Goal: Task Accomplishment & Management: Manage account settings

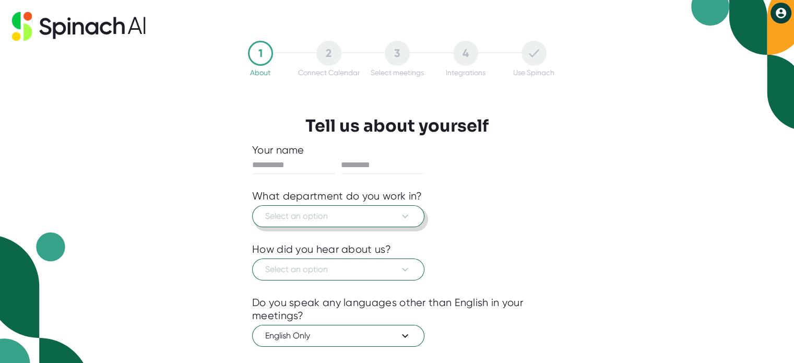
click at [336, 220] on span "Select an option" at bounding box center [338, 216] width 146 height 13
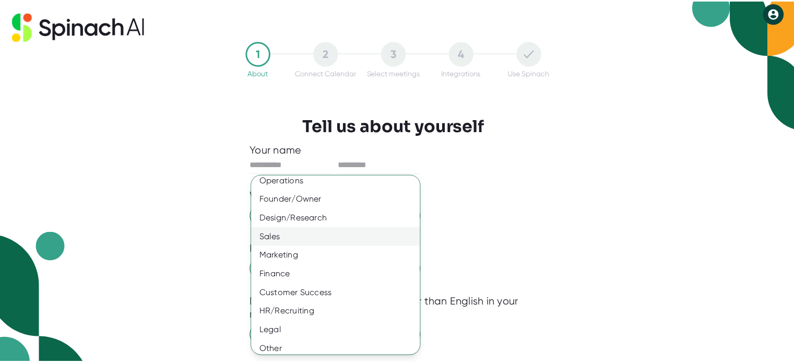
scroll to position [67, 0]
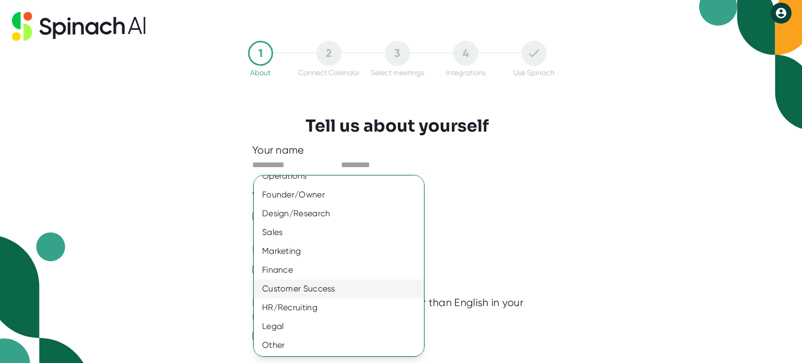
click at [339, 290] on div "Customer Success" at bounding box center [343, 288] width 178 height 19
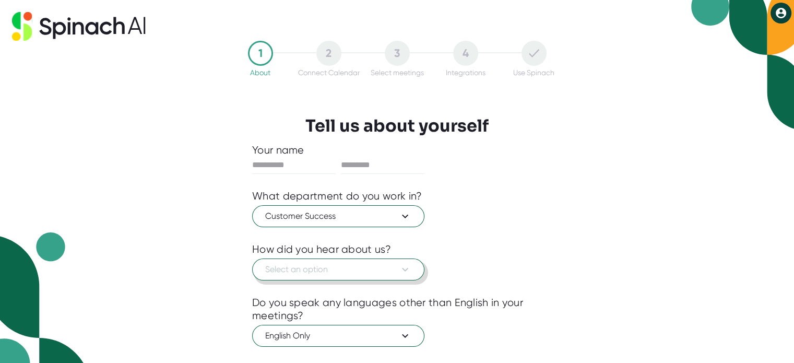
click at [354, 268] on span "Select an option" at bounding box center [338, 269] width 146 height 13
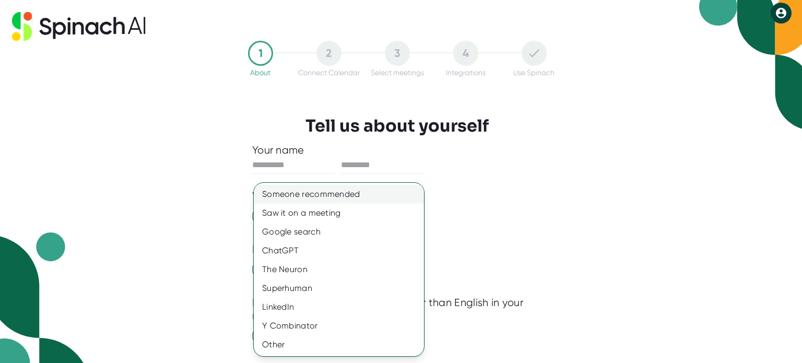
click at [322, 195] on div "Someone recommended" at bounding box center [339, 194] width 170 height 19
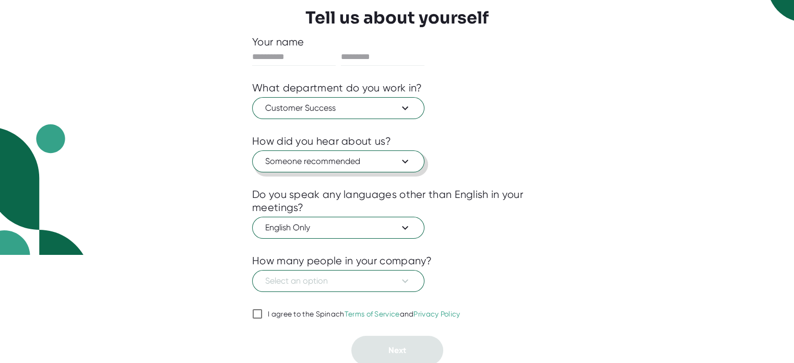
scroll to position [109, 0]
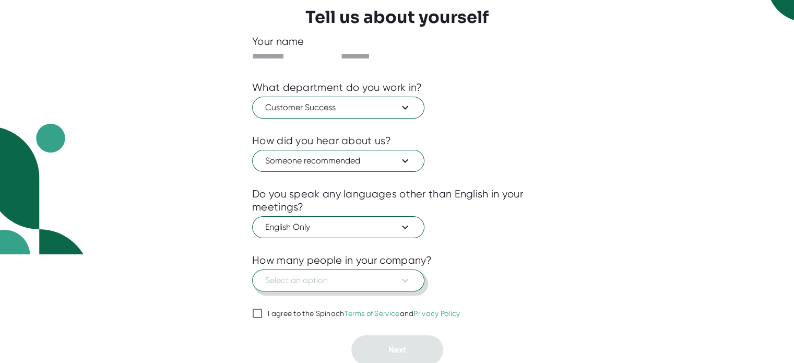
click at [412, 279] on button "Select an option" at bounding box center [338, 280] width 172 height 22
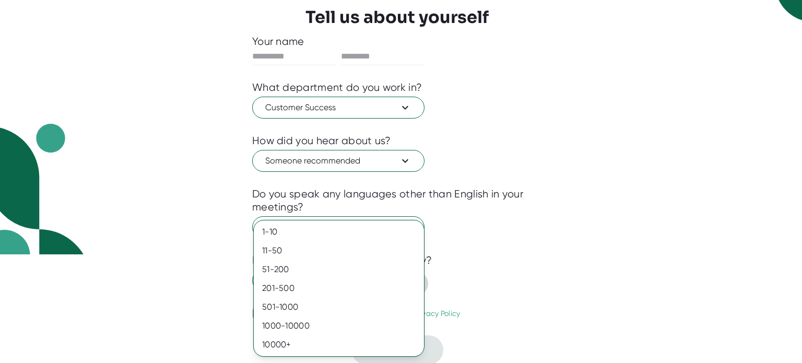
click at [650, 248] on div at bounding box center [401, 181] width 802 height 363
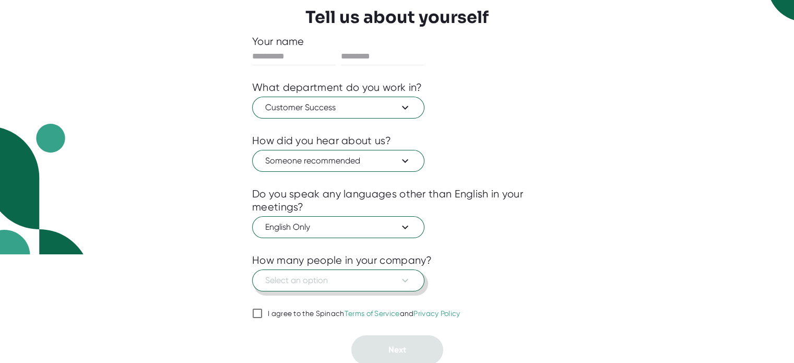
click at [255, 312] on input "I agree to the Spinach Terms of Service and Privacy Policy" at bounding box center [257, 313] width 10 height 13
checkbox input "true"
click at [348, 280] on span "Select an option" at bounding box center [338, 280] width 146 height 13
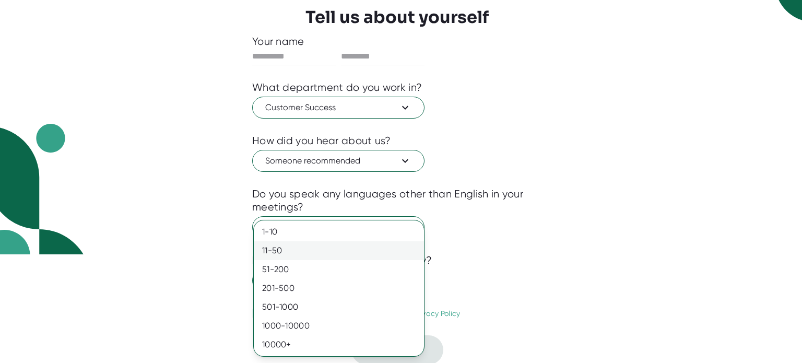
click at [310, 253] on div "11-50" at bounding box center [339, 250] width 170 height 19
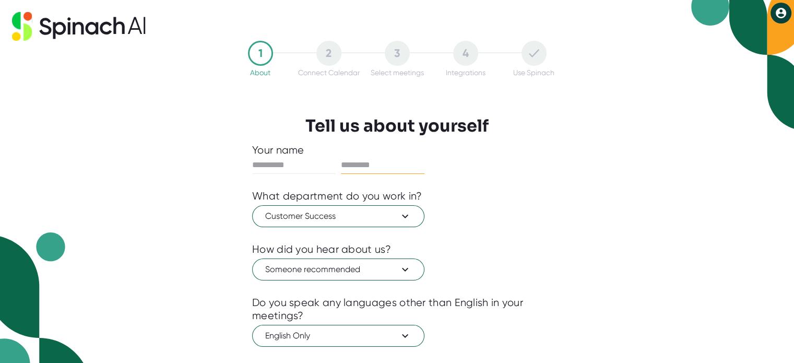
scroll to position [0, 0]
click at [287, 159] on input "text" at bounding box center [294, 165] width 84 height 17
type input "*****"
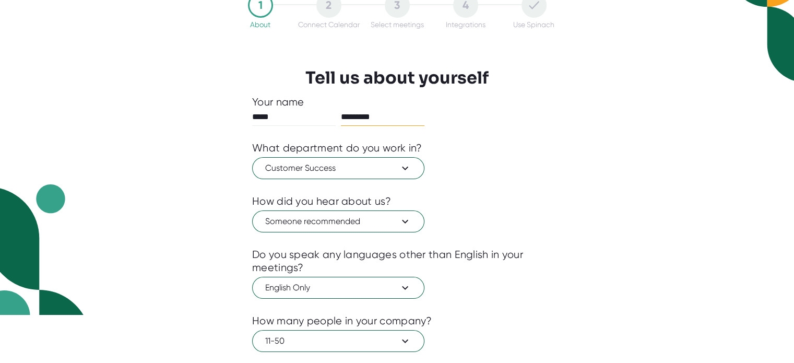
scroll to position [109, 0]
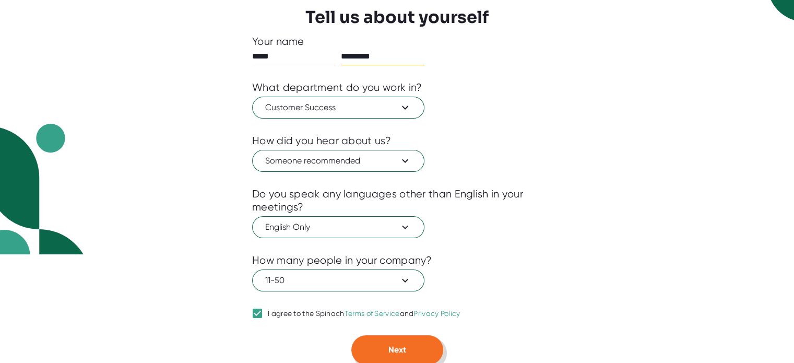
type input "*********"
click at [395, 347] on span "Next" at bounding box center [398, 350] width 18 height 10
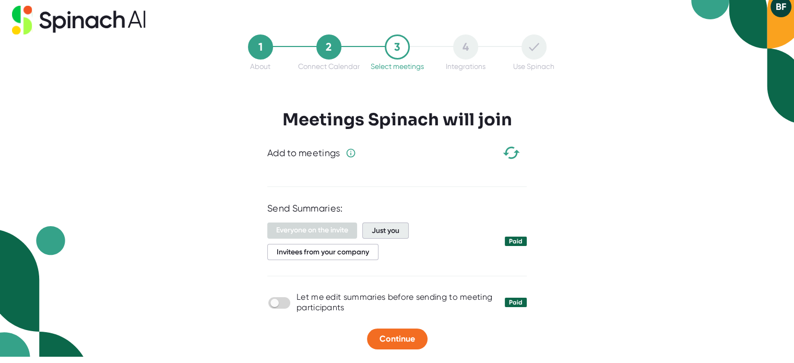
click at [399, 230] on span "Just you" at bounding box center [385, 230] width 46 height 16
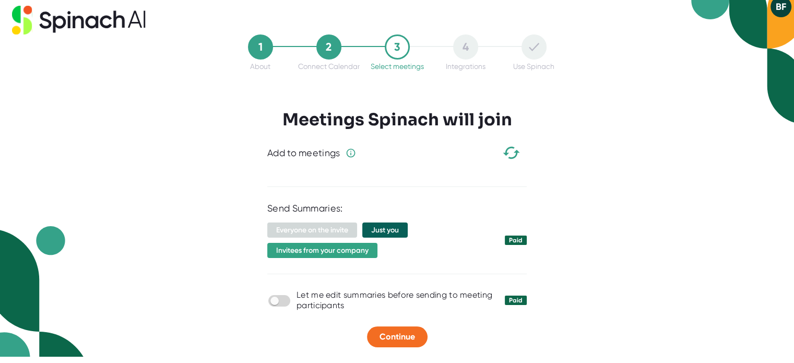
scroll to position [4, 0]
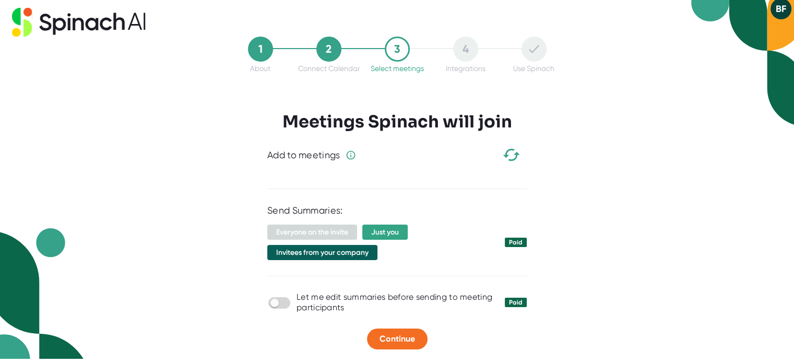
click at [341, 254] on span "Invitees from your company" at bounding box center [322, 252] width 110 height 15
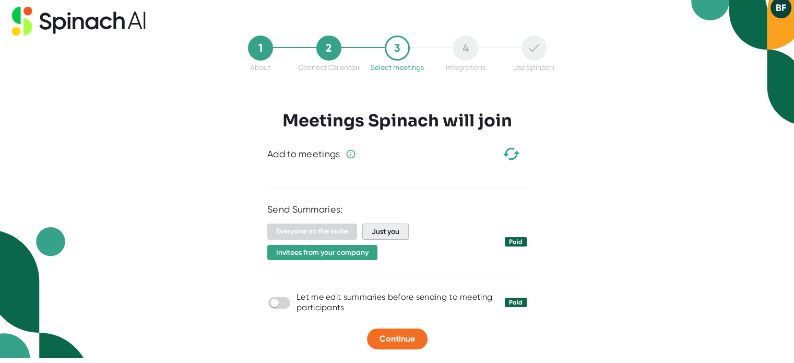
click at [389, 231] on span "Just you" at bounding box center [385, 232] width 46 height 16
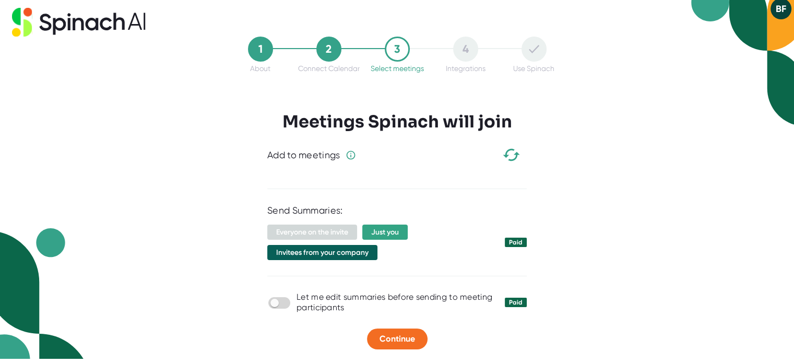
click at [354, 252] on span "Invitees from your company" at bounding box center [322, 252] width 110 height 15
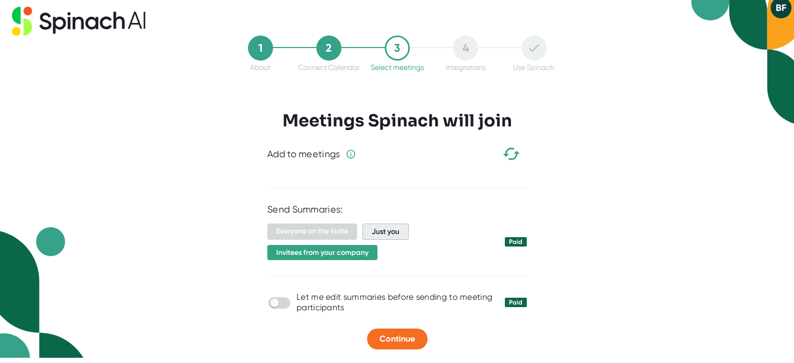
click at [401, 233] on span "Just you" at bounding box center [385, 232] width 46 height 16
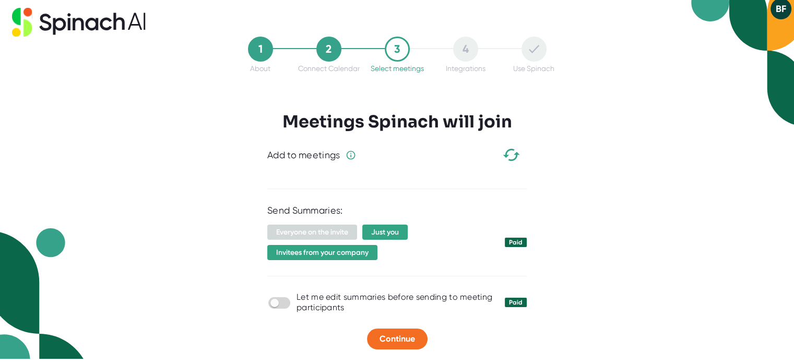
click at [514, 156] on icon "button" at bounding box center [511, 155] width 18 height 18
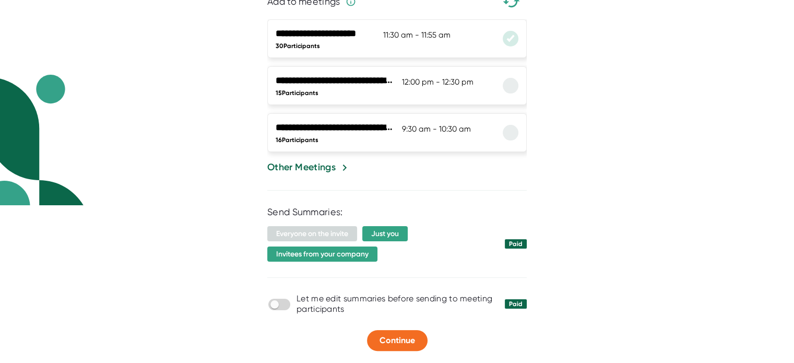
scroll to position [159, 0]
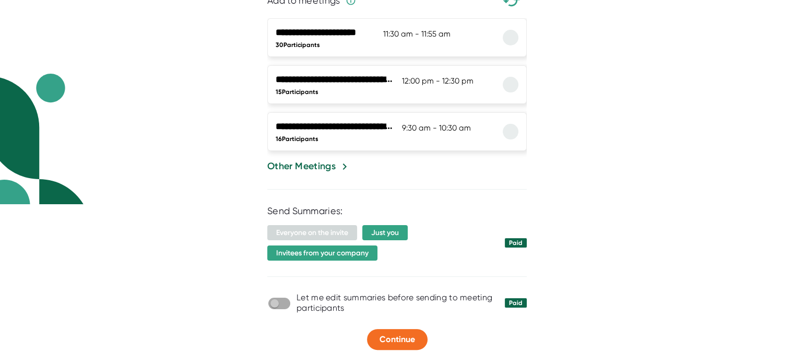
click at [282, 300] on input "checkbox" at bounding box center [275, 303] width 30 height 9
checkbox input "true"
click at [401, 339] on span "Continue" at bounding box center [398, 339] width 36 height 10
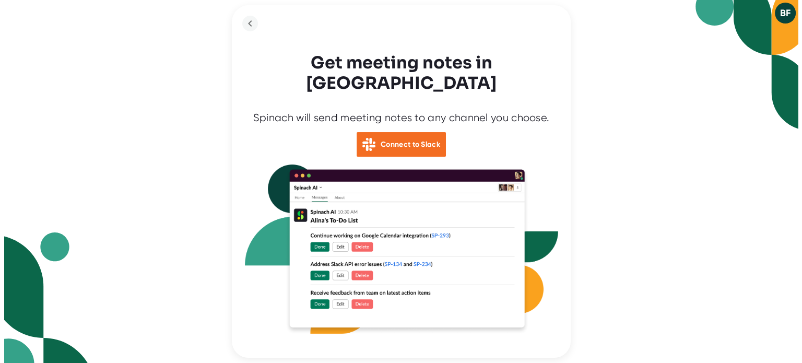
scroll to position [0, 0]
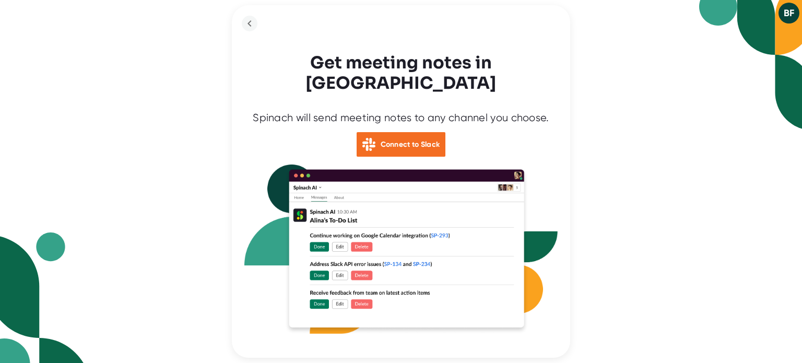
click at [593, 150] on div "BF Get meeting notes in Slack Spinach will send meeting notes to any channel yo…" at bounding box center [401, 181] width 802 height 363
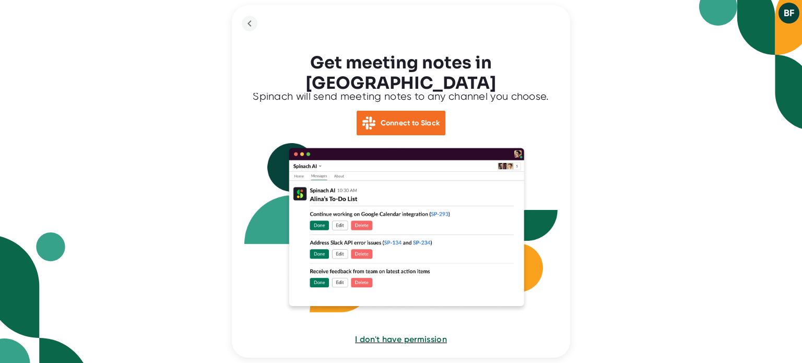
scroll to position [41, 0]
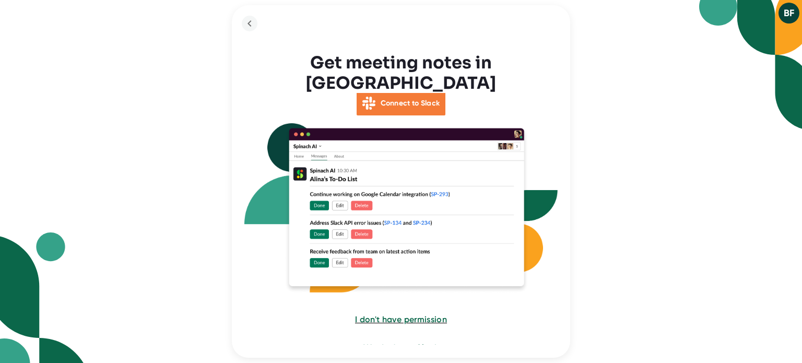
click at [397, 99] on b "Connect to Slack" at bounding box center [411, 103] width 60 height 9
